Goal: Information Seeking & Learning: Learn about a topic

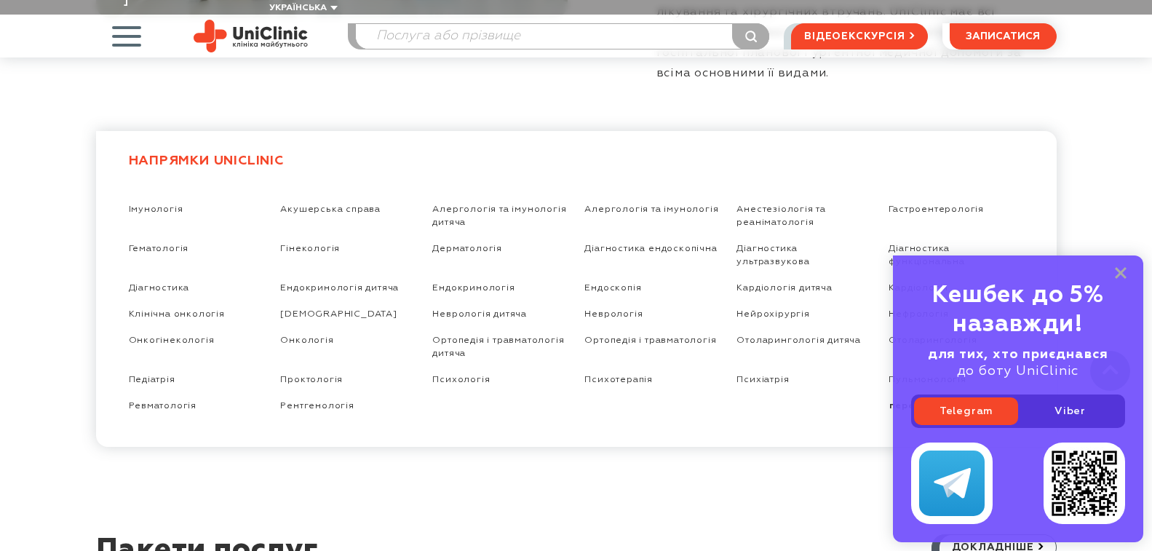
scroll to position [2619, 0]
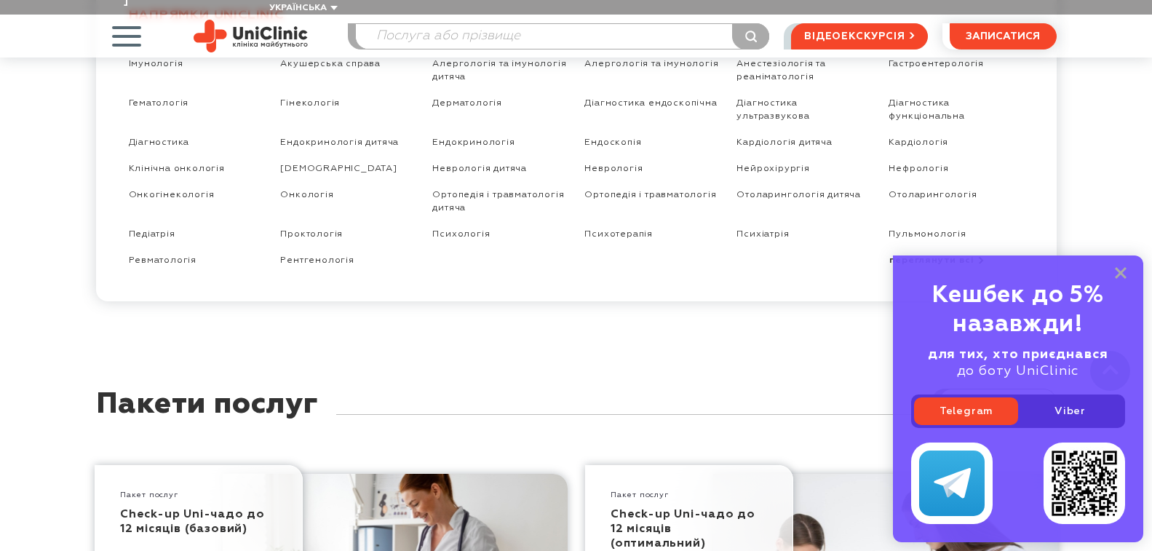
click at [1111, 271] on div "Кешбек до 5% назавжди! для тих, хто приєднався до боту UniClinic Telegram Viber" at bounding box center [1018, 398] width 250 height 287
click at [157, 500] on div "Check-up Uni-чадо до 12 місяців (базовий)" at bounding box center [198, 526] width 157 height 53
click at [170, 508] on link "Check-up Uni-чадо до 12 місяців (базовий)" at bounding box center [192, 521] width 145 height 26
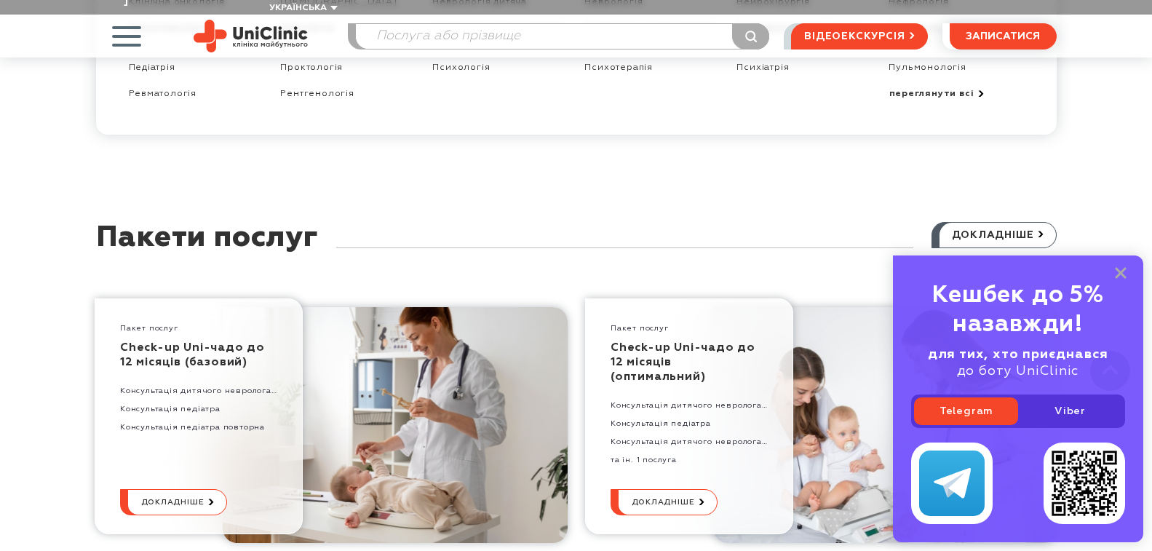
scroll to position [2764, 0]
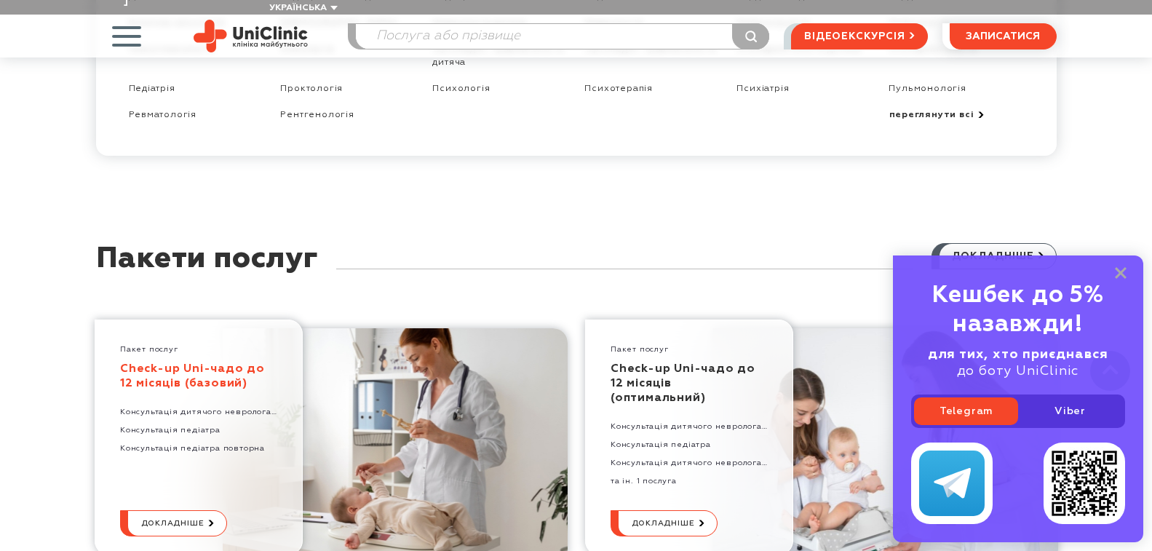
drag, startPoint x: 202, startPoint y: 319, endPoint x: 140, endPoint y: 314, distance: 62.0
click at [140, 363] on link "Check-up Uni-чадо до 12 місяців (базовий)" at bounding box center [192, 376] width 145 height 26
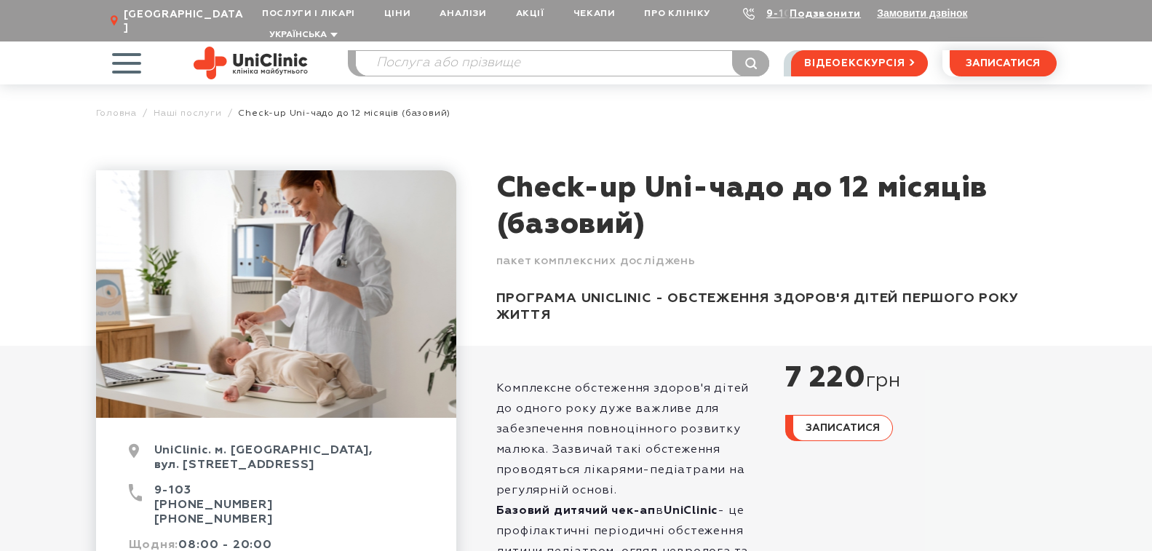
drag, startPoint x: 496, startPoint y: 176, endPoint x: 695, endPoint y: 183, distance: 199.4
click at [695, 183] on h1 "Check-up Uni-чадо до 12 місяців (базовий)" at bounding box center [776, 206] width 560 height 73
copy h1 "Check-up Uni"
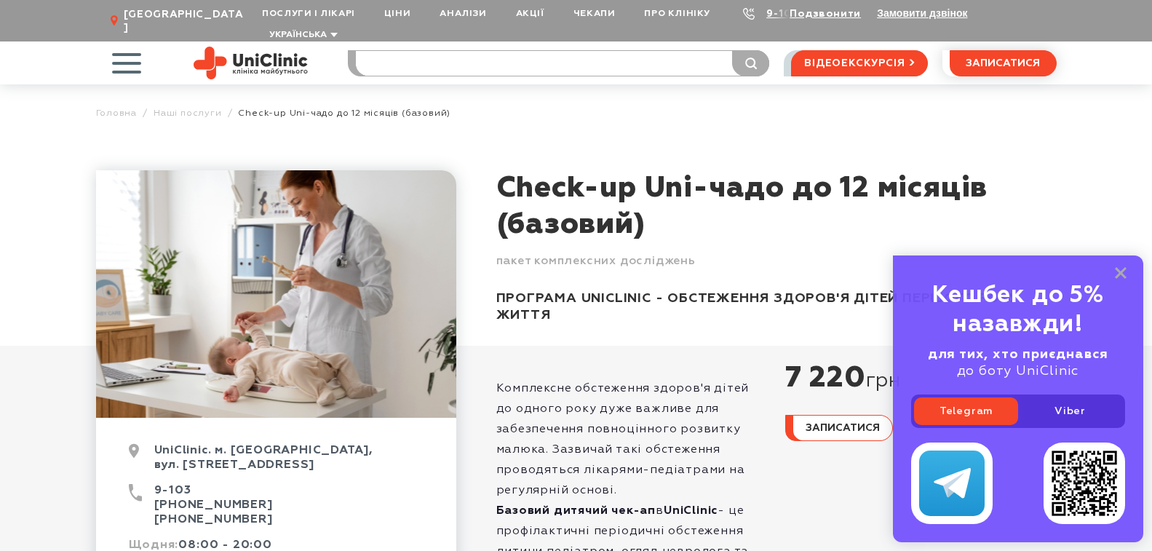
click at [390, 51] on input "search" at bounding box center [562, 63] width 413 height 25
paste input "Check-up Uni"
type input "Check-up Uni"
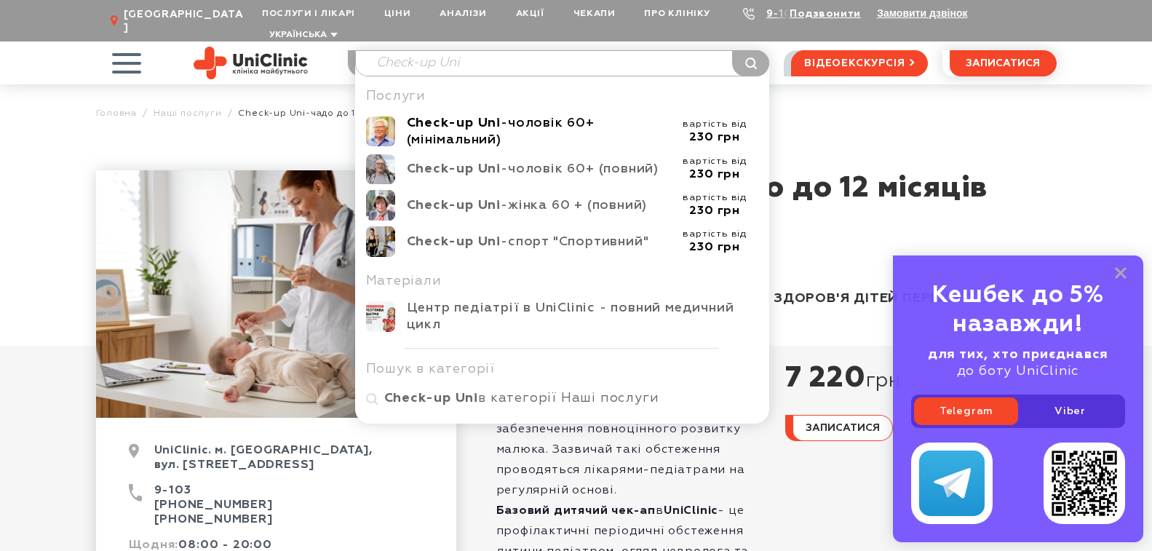
click at [495, 116] on b "Check-up Uni" at bounding box center [454, 122] width 95 height 13
click at [482, 162] on b "Check-up Uni" at bounding box center [454, 168] width 95 height 13
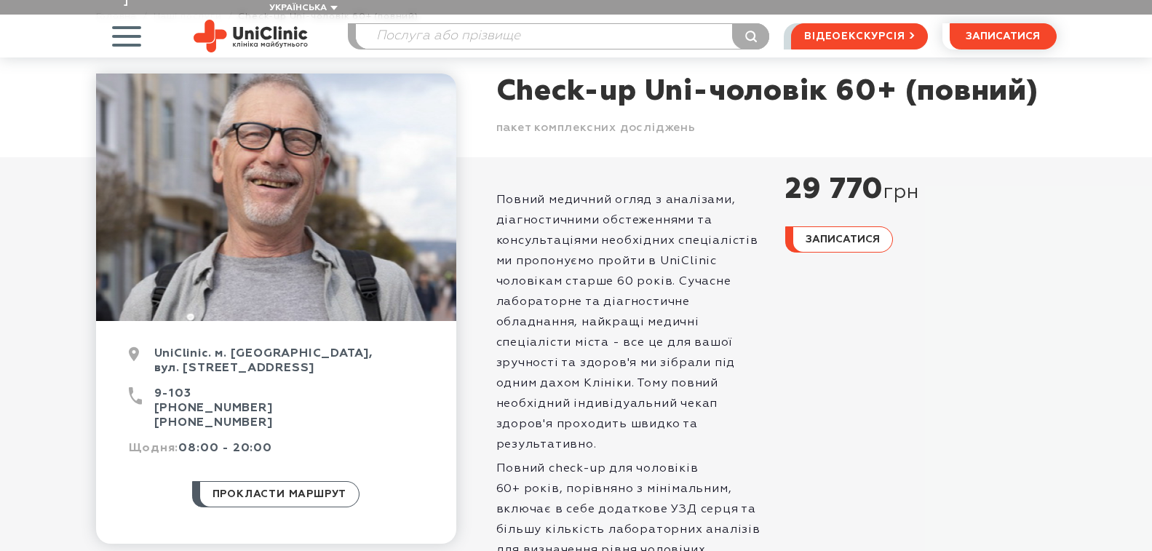
scroll to position [73, 0]
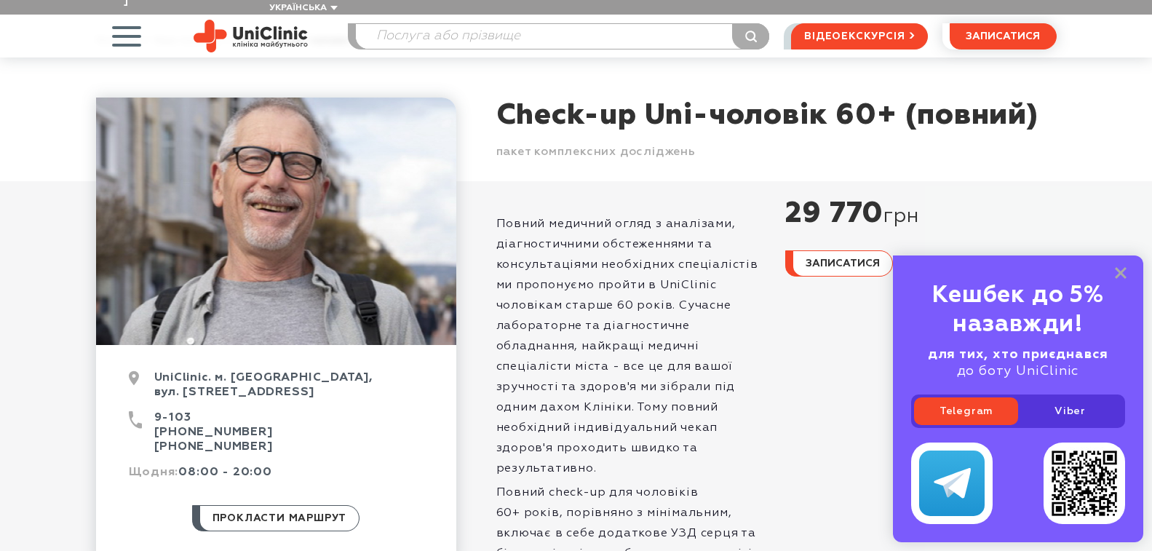
click at [1120, 263] on div "Кешбек до 5% назавжди! для тих, хто приєднався до боту UniClinic Telegram Viber" at bounding box center [1018, 398] width 250 height 287
click at [1120, 268] on icon at bounding box center [1120, 273] width 12 height 12
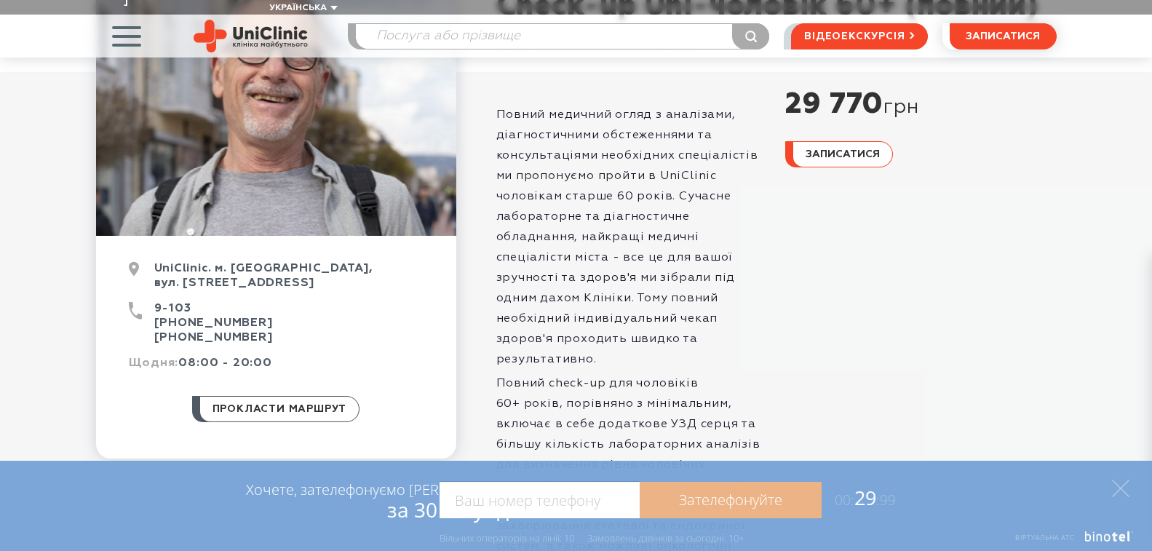
scroll to position [218, 0]
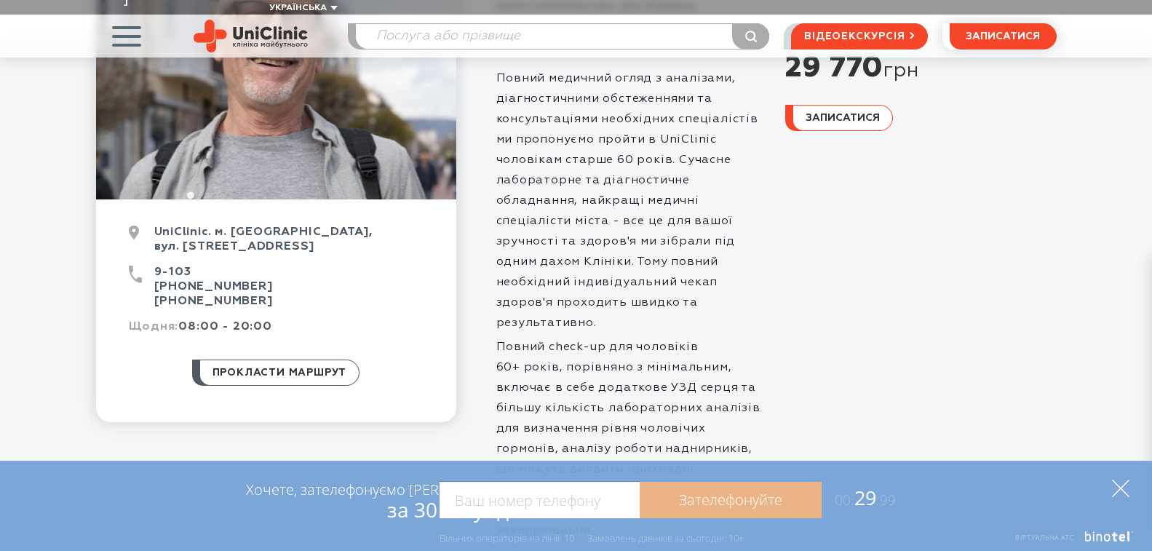
click at [1127, 485] on icon at bounding box center [1120, 487] width 17 height 17
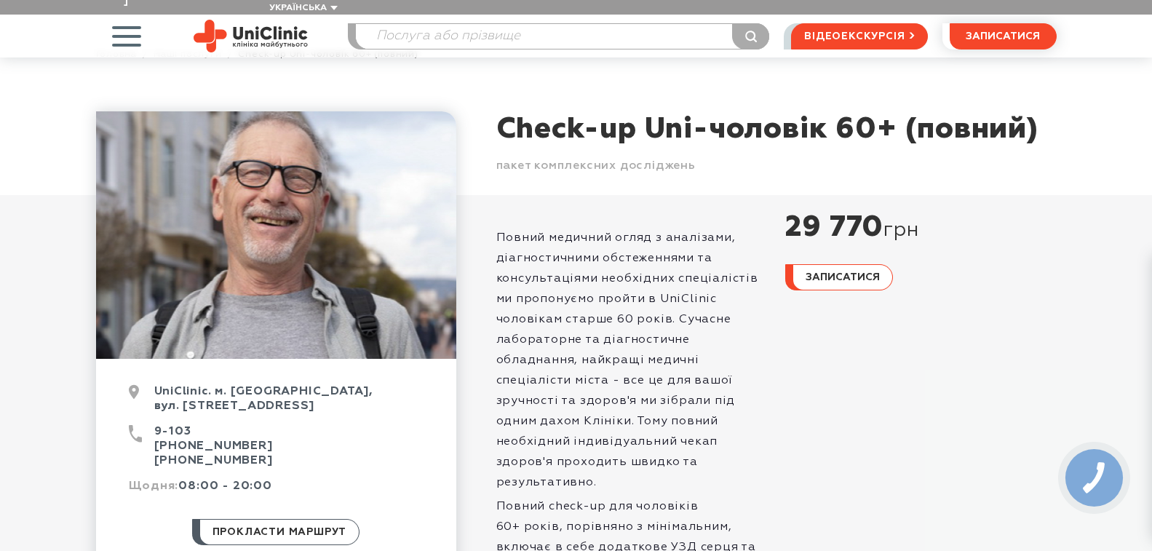
scroll to position [0, 0]
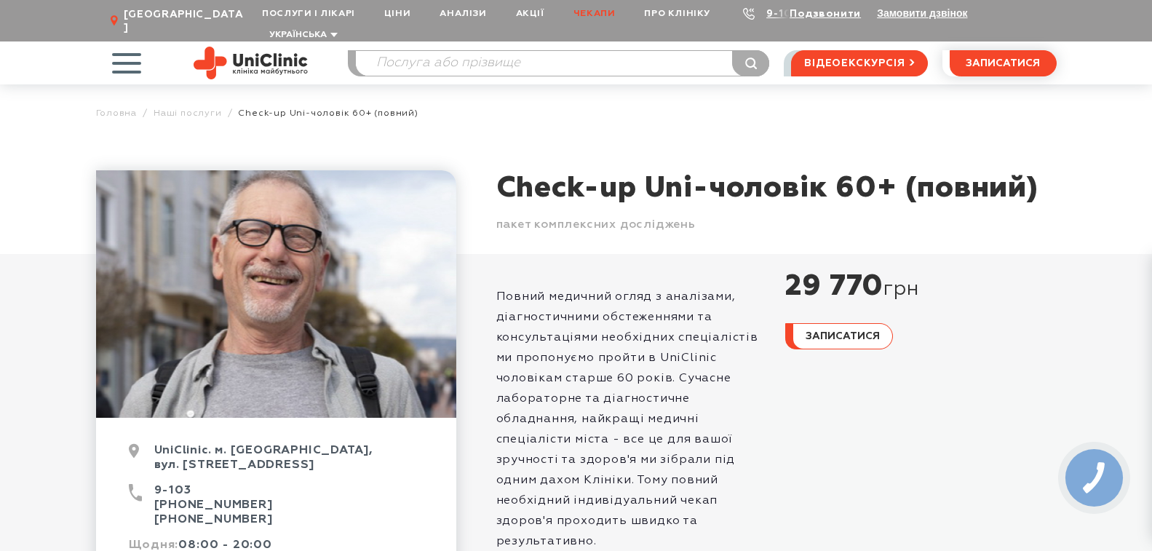
click at [592, 12] on link "Чекапи" at bounding box center [594, 13] width 71 height 27
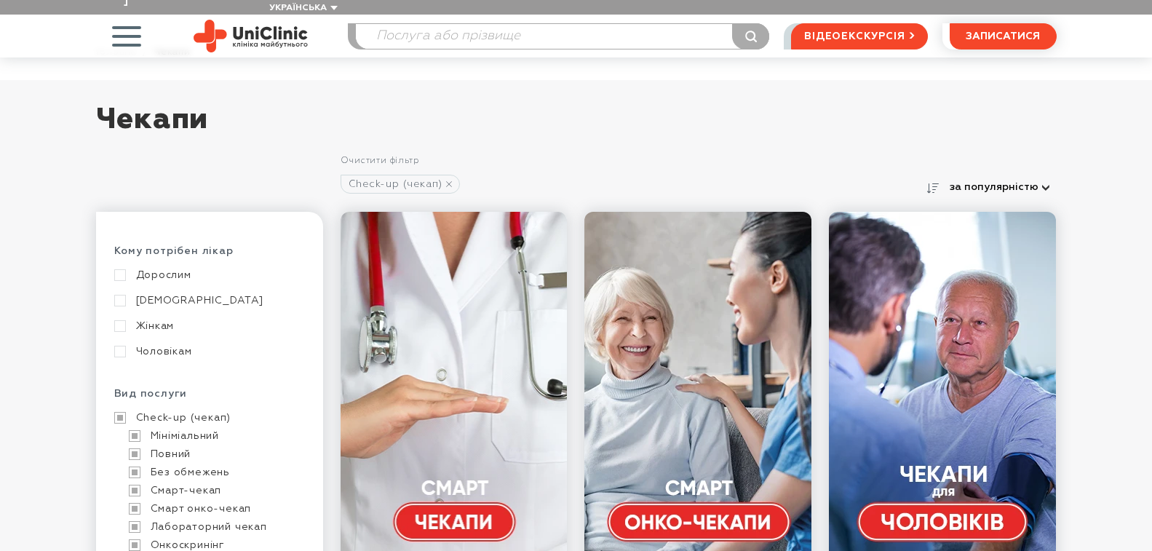
scroll to position [218, 0]
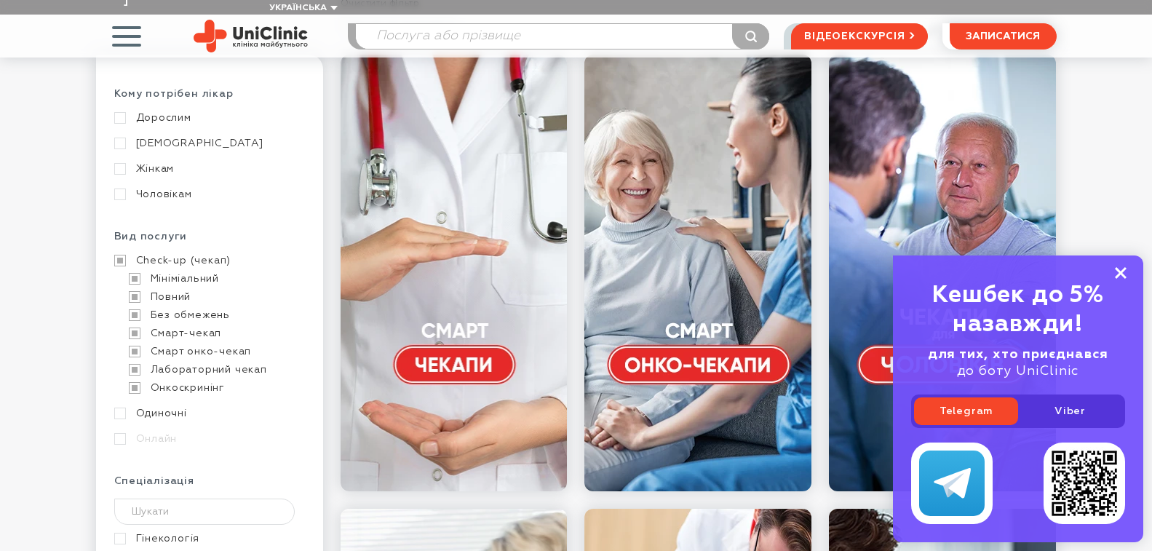
click at [1122, 272] on rect at bounding box center [1120, 273] width 12 height 12
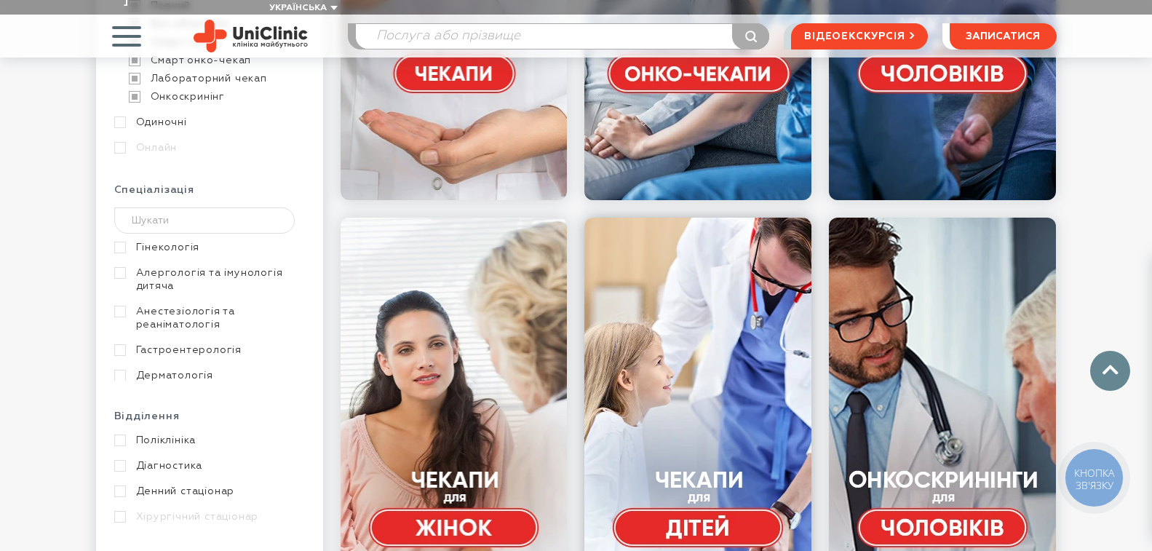
scroll to position [291, 0]
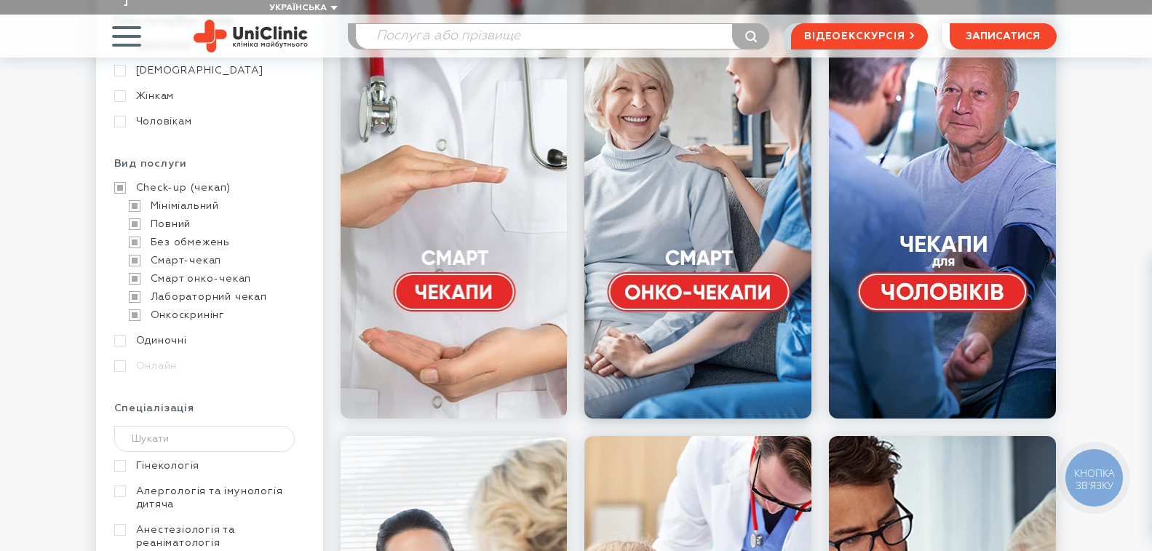
click at [691, 271] on link at bounding box center [697, 200] width 227 height 436
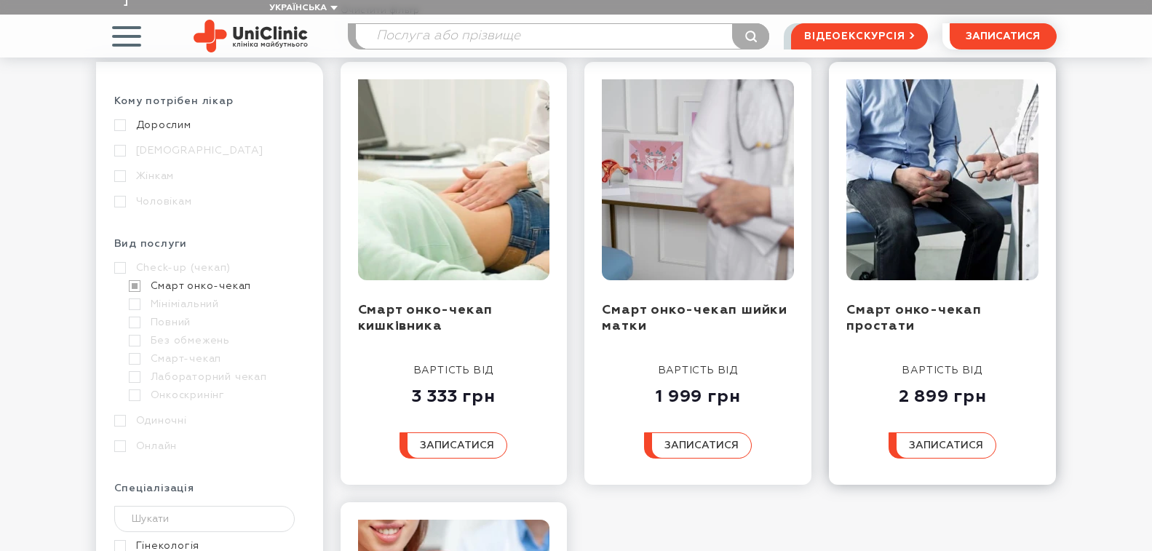
scroll to position [218, 0]
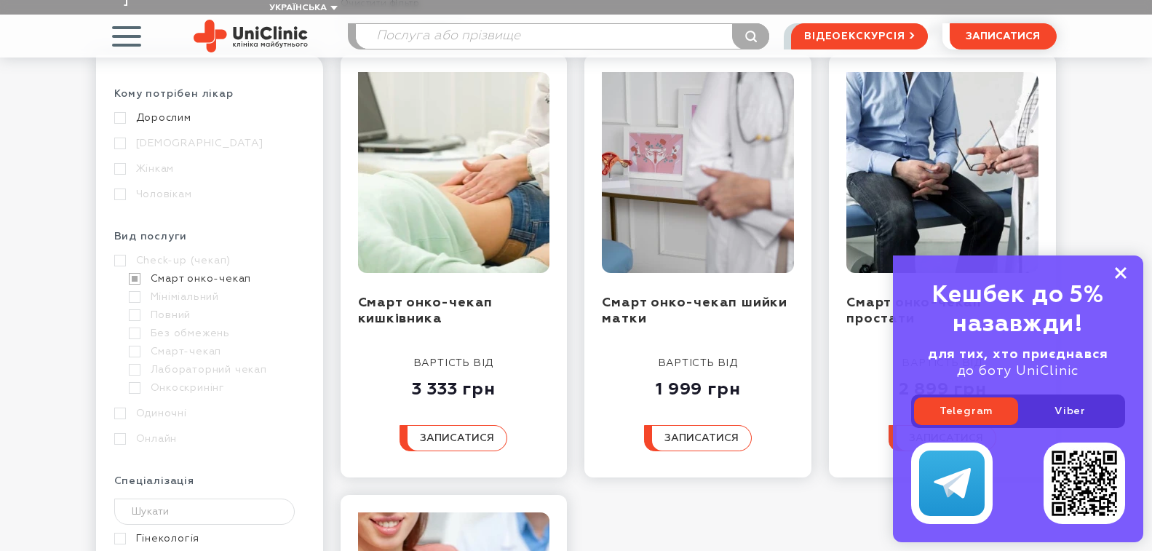
click at [1124, 267] on icon at bounding box center [1120, 273] width 12 height 12
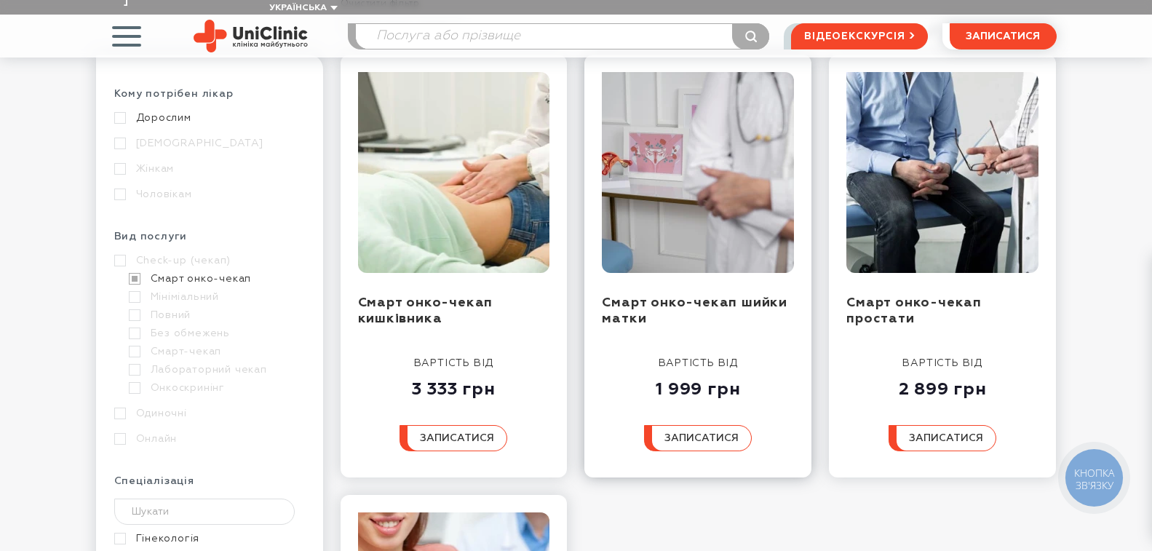
drag, startPoint x: 720, startPoint y: 417, endPoint x: 686, endPoint y: 405, distance: 36.1
click at [720, 433] on span "записатися" at bounding box center [701, 438] width 74 height 10
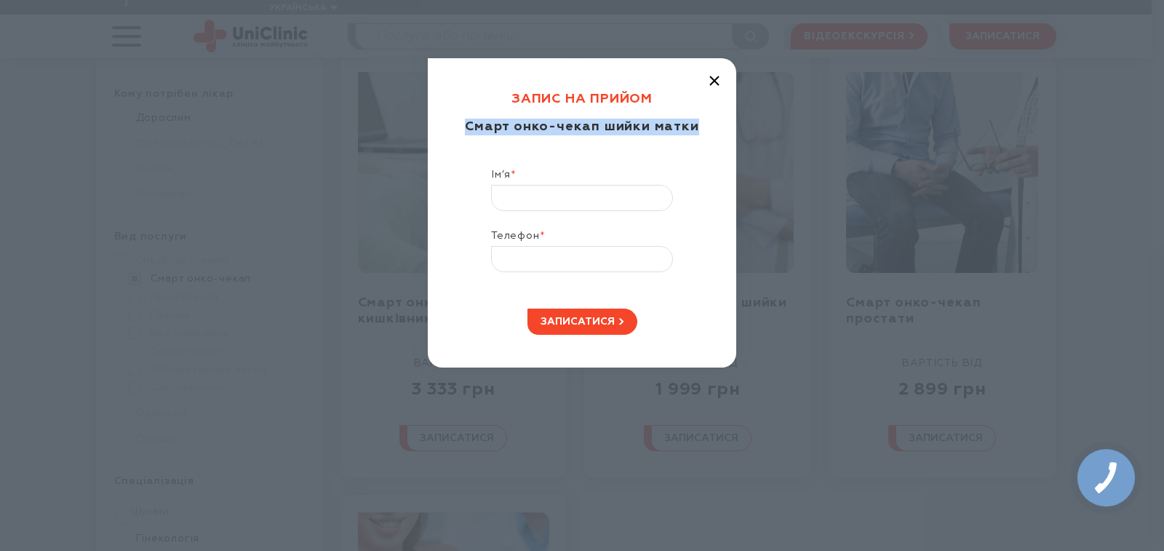
drag, startPoint x: 471, startPoint y: 127, endPoint x: 698, endPoint y: 135, distance: 227.1
click at [698, 135] on div "Смарт онко-чекап шийки матки" at bounding box center [581, 143] width 243 height 49
copy div "Смарт онко-чекап шийки матки"
click at [717, 79] on line "button" at bounding box center [714, 80] width 9 height 9
